Goal: Navigation & Orientation: Find specific page/section

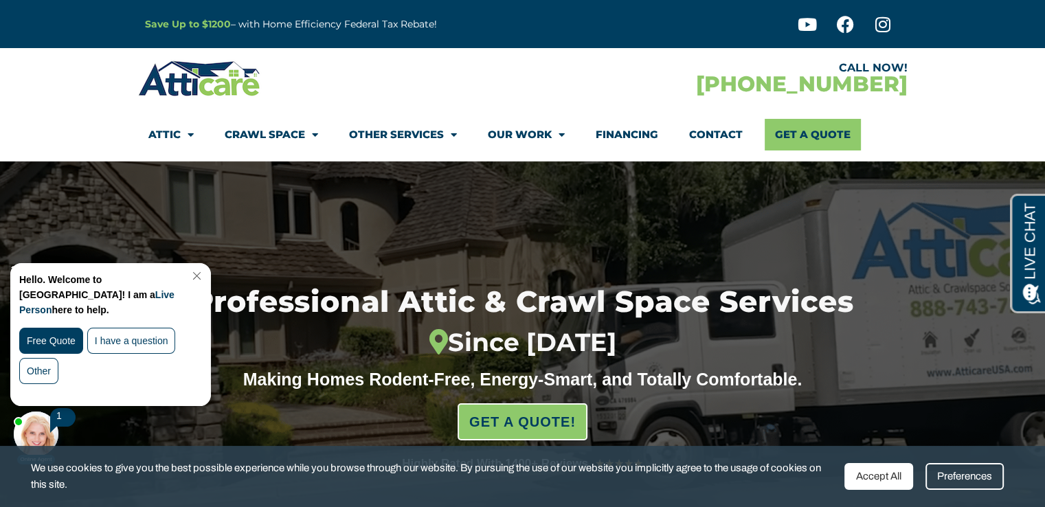
click at [726, 133] on link "Contact" at bounding box center [716, 135] width 54 height 32
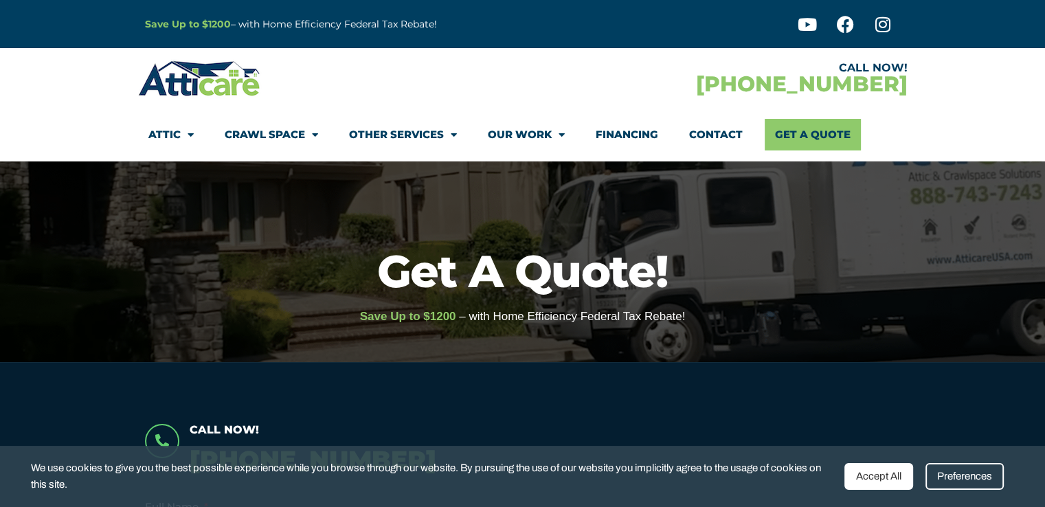
click at [426, 75] on div at bounding box center [330, 78] width 385 height 40
click at [880, 476] on div "Accept All" at bounding box center [879, 476] width 69 height 27
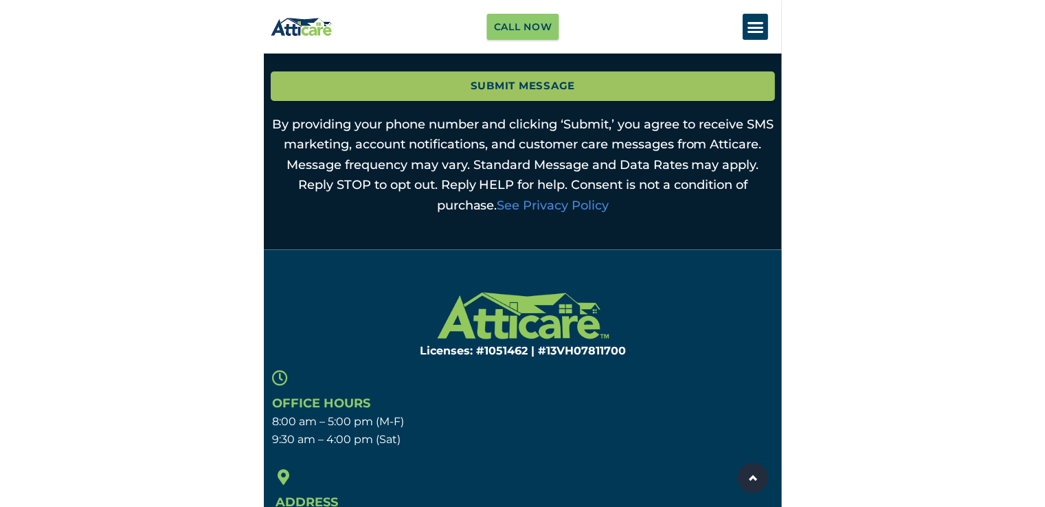
scroll to position [837, 0]
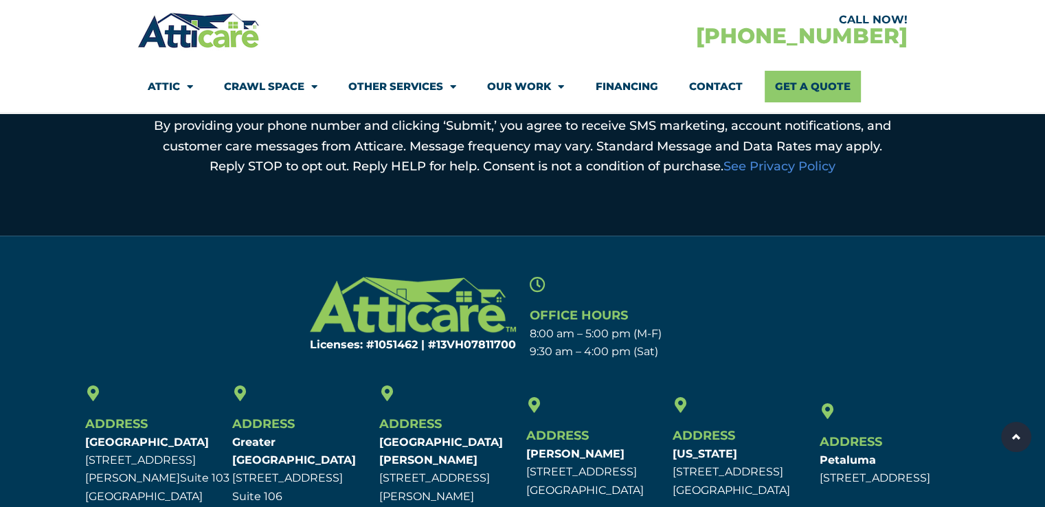
click at [85, 337] on section "Licenses: #1051462 | #13VH078117​00 Office Hours 8:00 am – 5:00 pm (M-F) 9:30 a…" at bounding box center [522, 319] width 1045 height 98
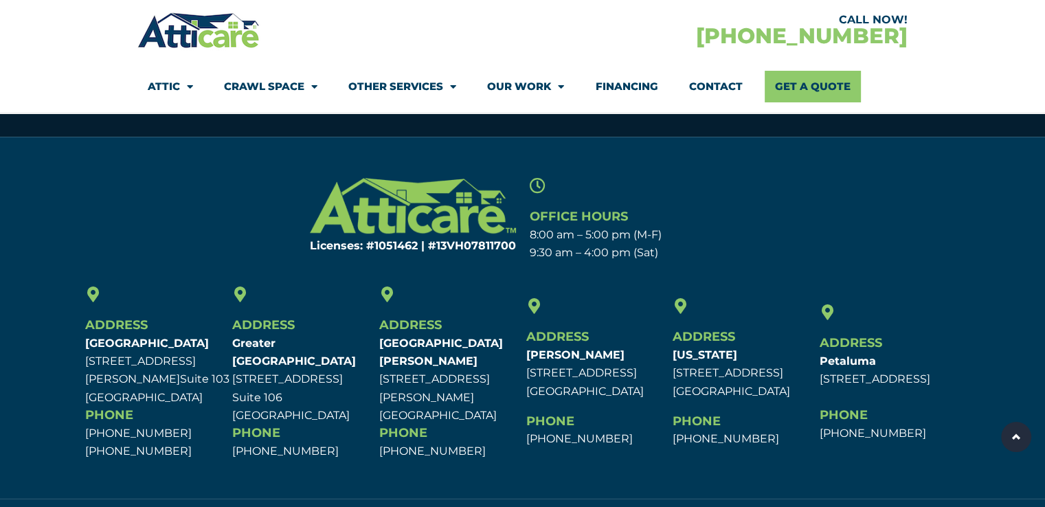
scroll to position [975, 0]
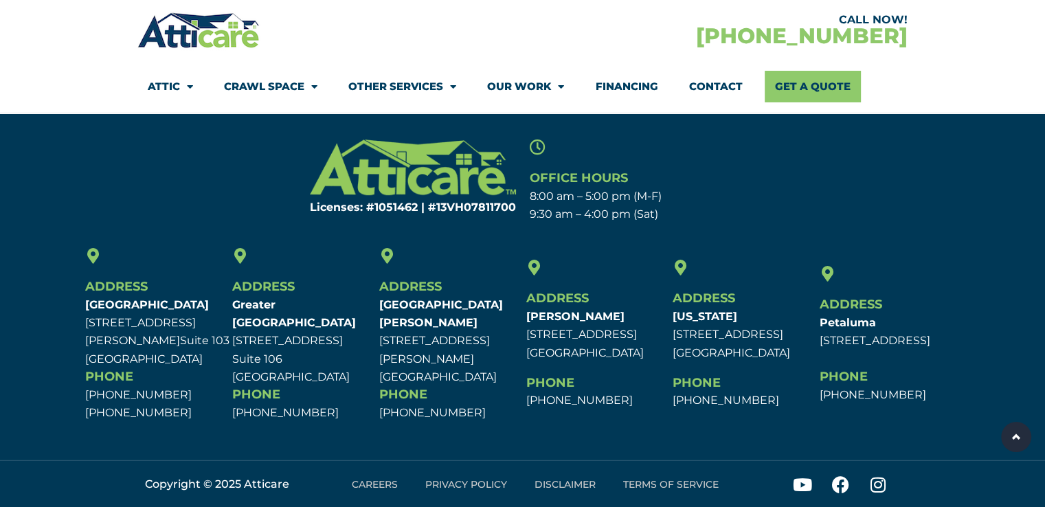
click at [387, 482] on link "Careers" at bounding box center [375, 485] width 74 height 32
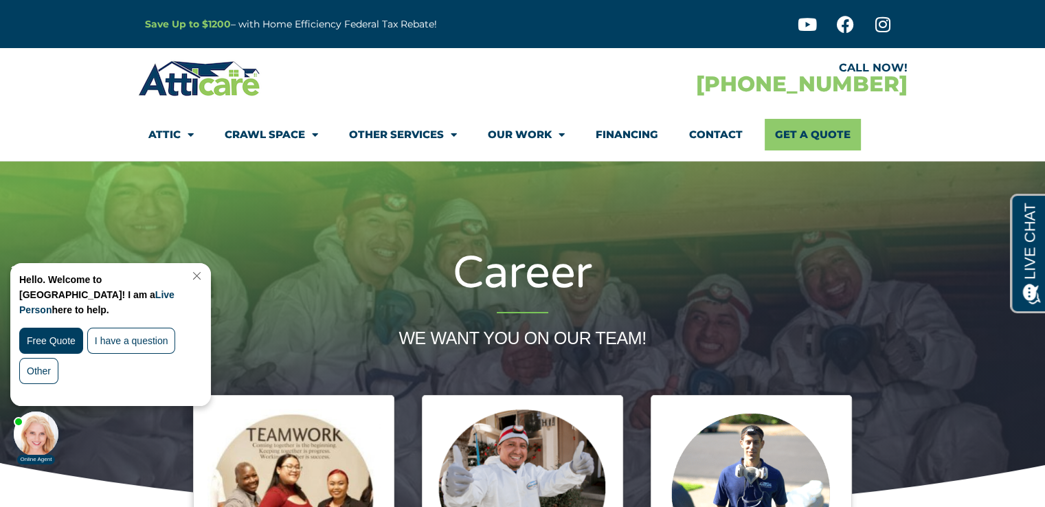
click at [717, 130] on link "Contact" at bounding box center [716, 135] width 54 height 32
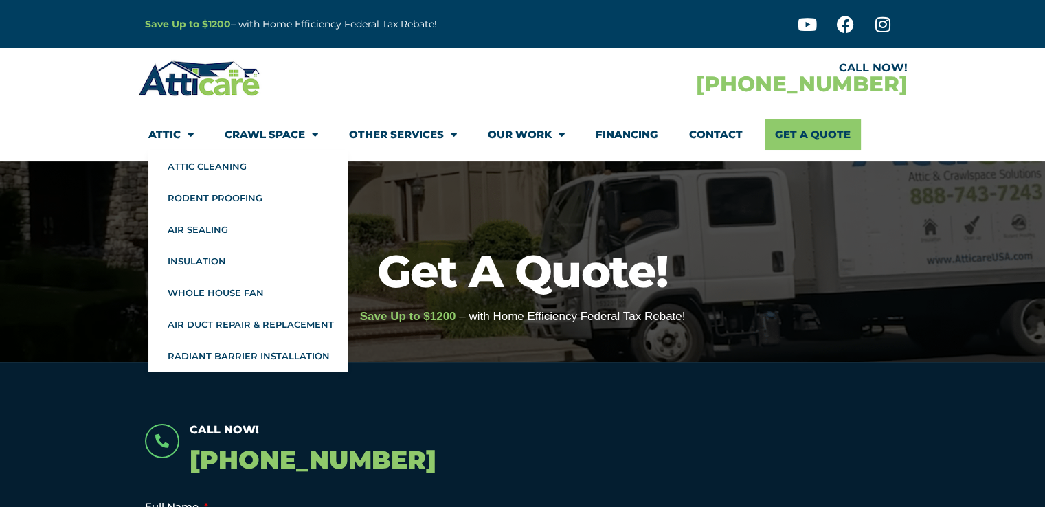
click at [169, 137] on link "Attic" at bounding box center [170, 135] width 45 height 32
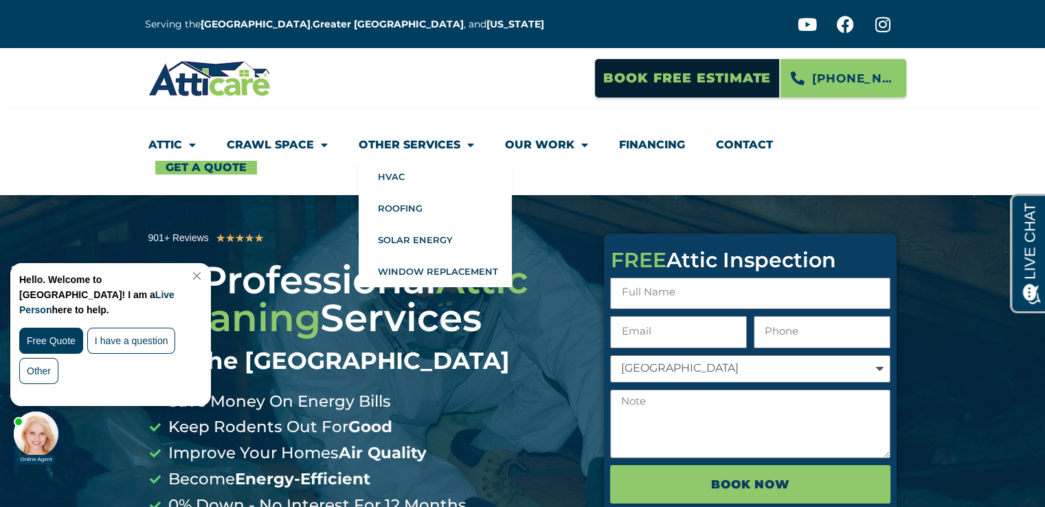
click at [425, 137] on link "Other Services" at bounding box center [416, 145] width 115 height 32
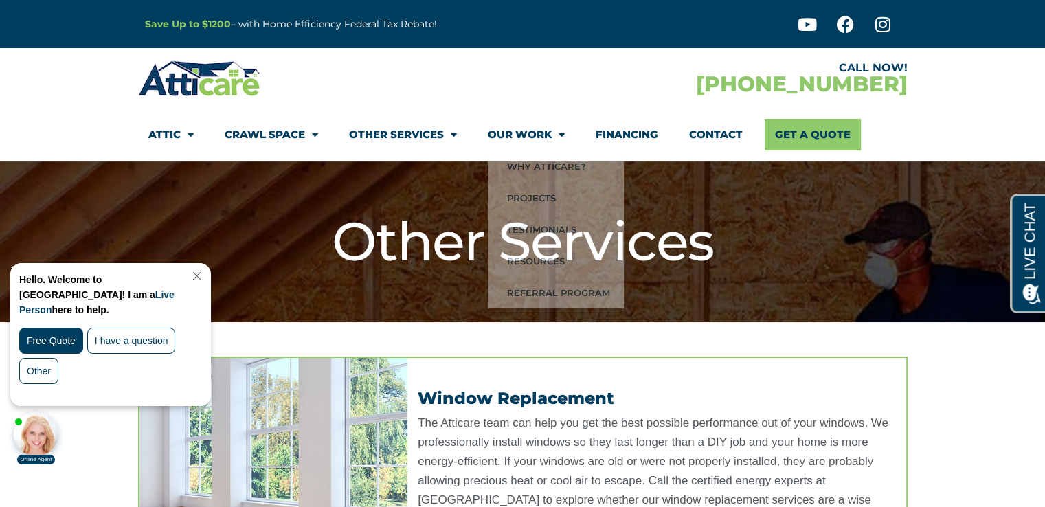
click at [830, 211] on h1 "Other Services" at bounding box center [523, 242] width 756 height 65
